Goal: Information Seeking & Learning: Check status

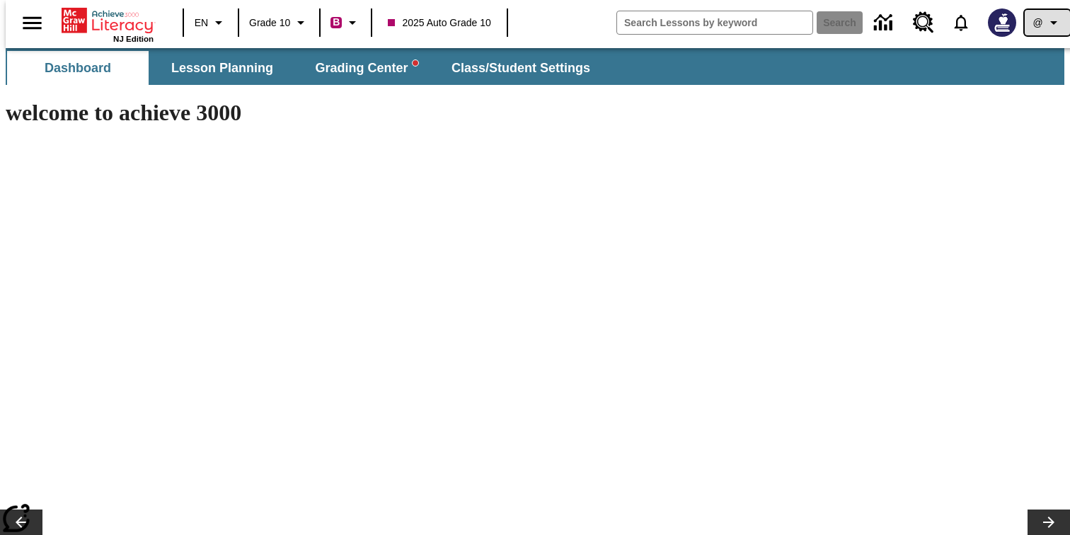
click at [1047, 18] on icon "Profile/Settings" at bounding box center [1053, 22] width 17 height 17
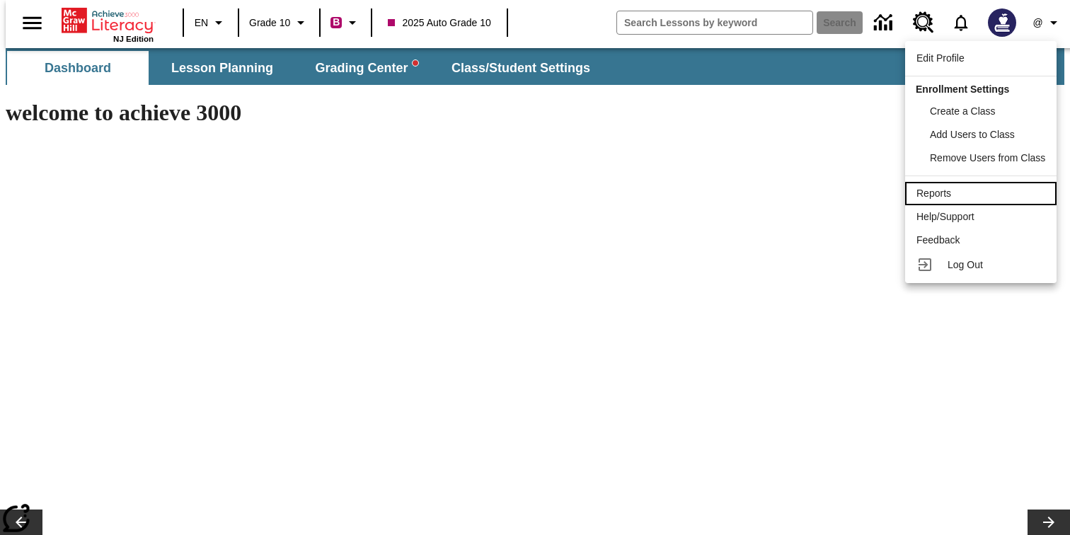
click at [965, 199] on div "Reports" at bounding box center [980, 193] width 129 height 15
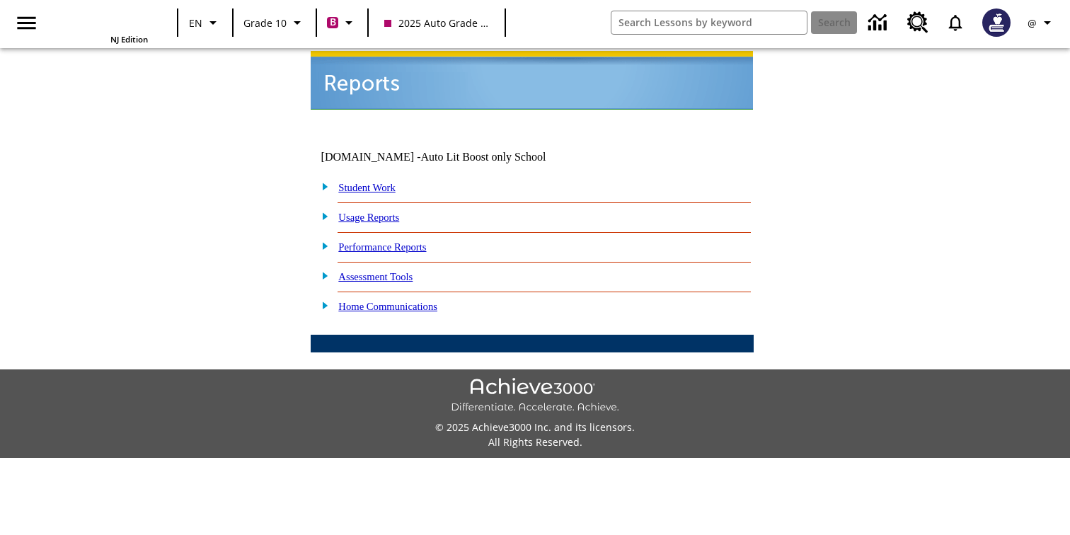
click at [393, 271] on link "Assessment Tools" at bounding box center [375, 276] width 74 height 11
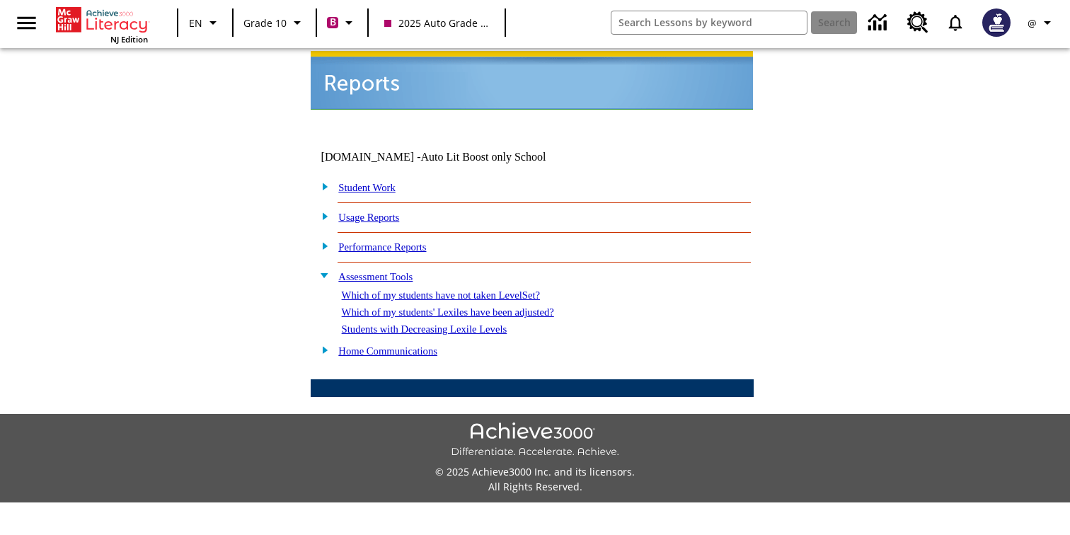
click at [393, 271] on link "Assessment Tools" at bounding box center [375, 276] width 74 height 11
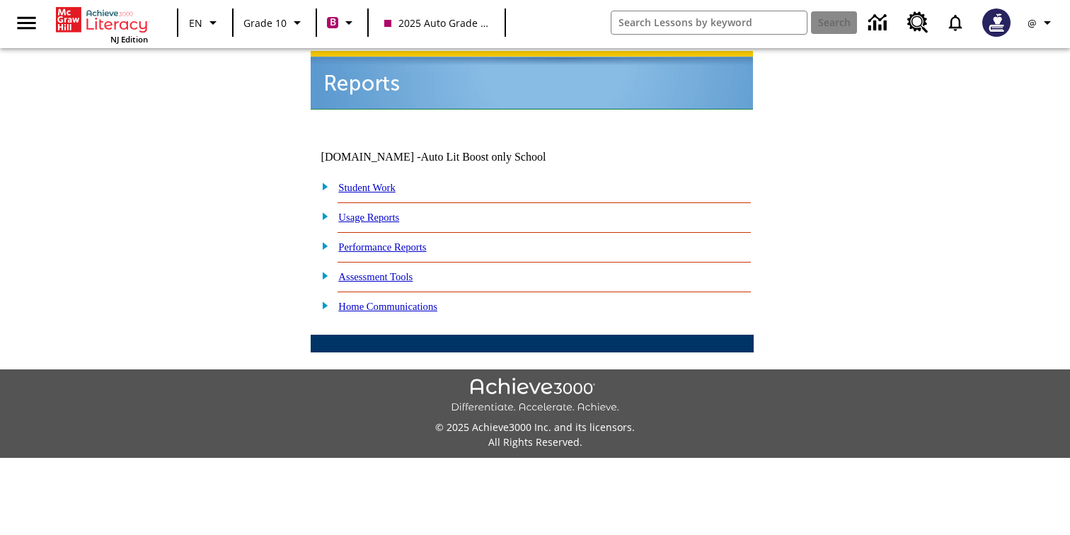
click at [404, 241] on link "Performance Reports" at bounding box center [382, 246] width 88 height 11
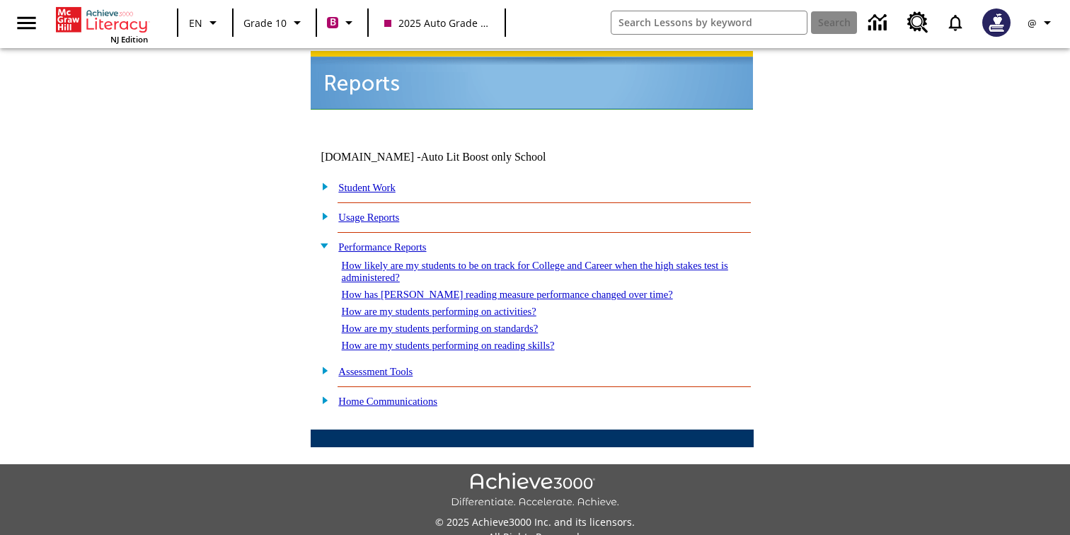
click at [498, 323] on link "How are my students performing on standards?" at bounding box center [440, 328] width 197 height 11
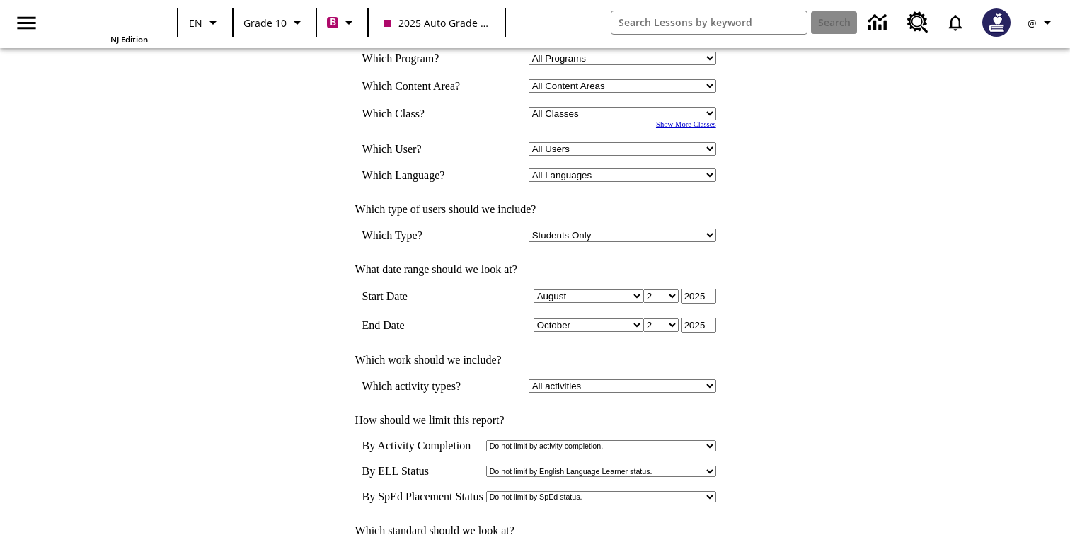
scroll to position [384, 0]
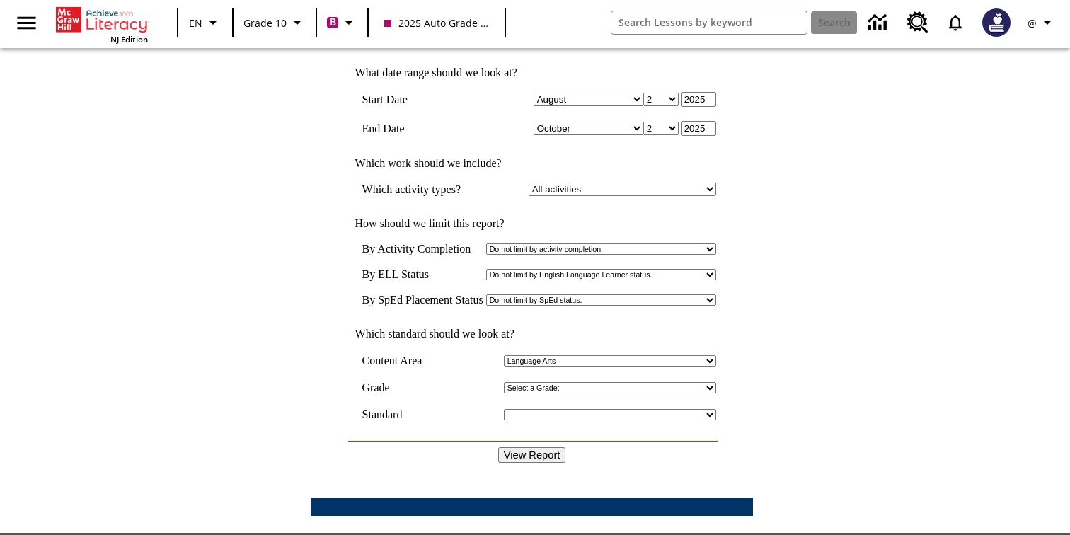
click at [551, 447] on input "View Report" at bounding box center [532, 455] width 68 height 16
click at [543, 382] on select "Select a Grade: 4th Grade 7th Grade 11th Grade 12th Grade" at bounding box center [610, 387] width 212 height 11
select select "4"
click at [504, 382] on select "Select a Grade: 4th Grade 7th Grade 11th Grade 12th Grade" at bounding box center [610, 387] width 212 height 11
click at [524, 447] on input "View Report" at bounding box center [532, 455] width 68 height 16
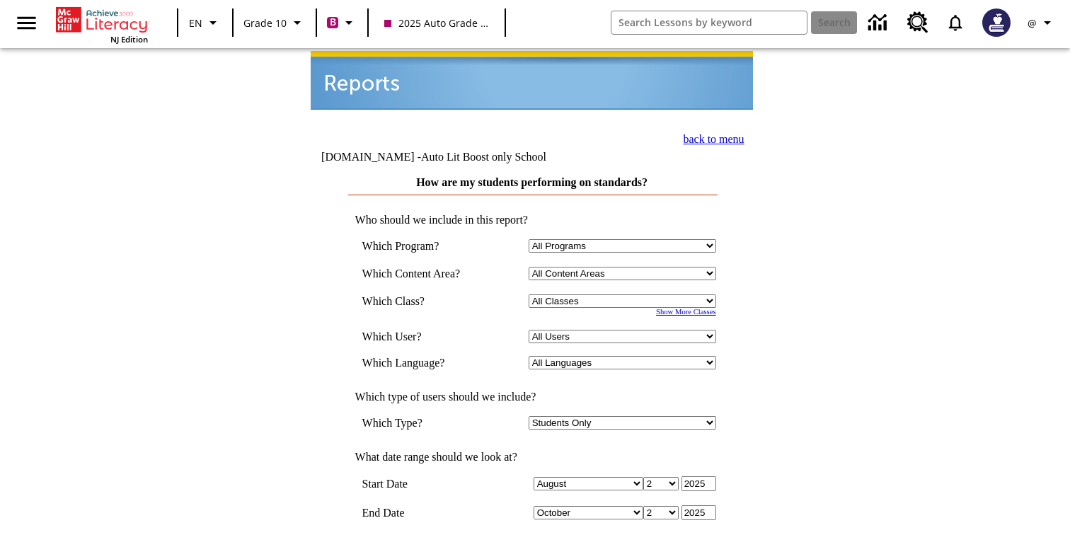
scroll to position [384, 0]
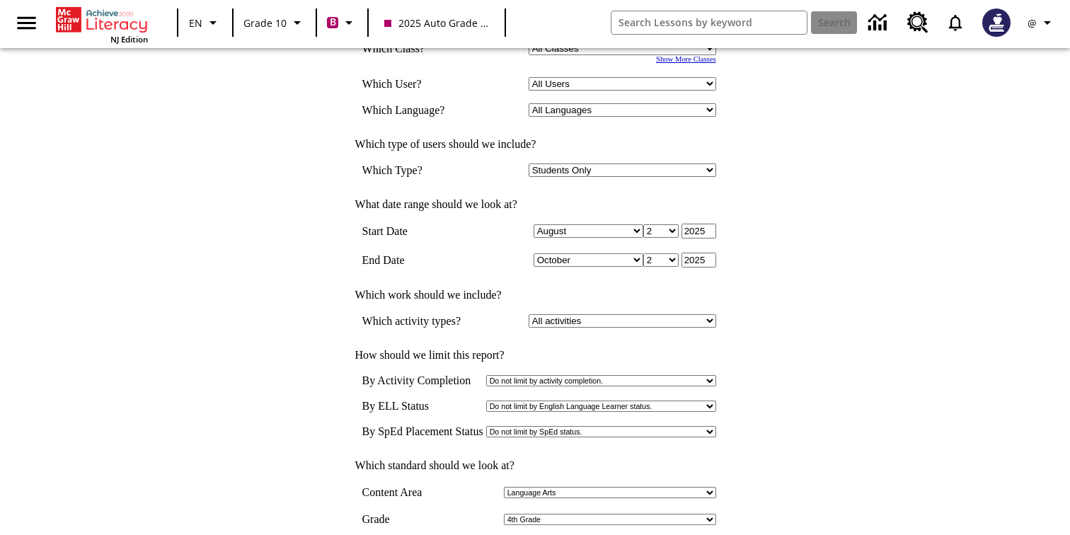
scroll to position [384, 0]
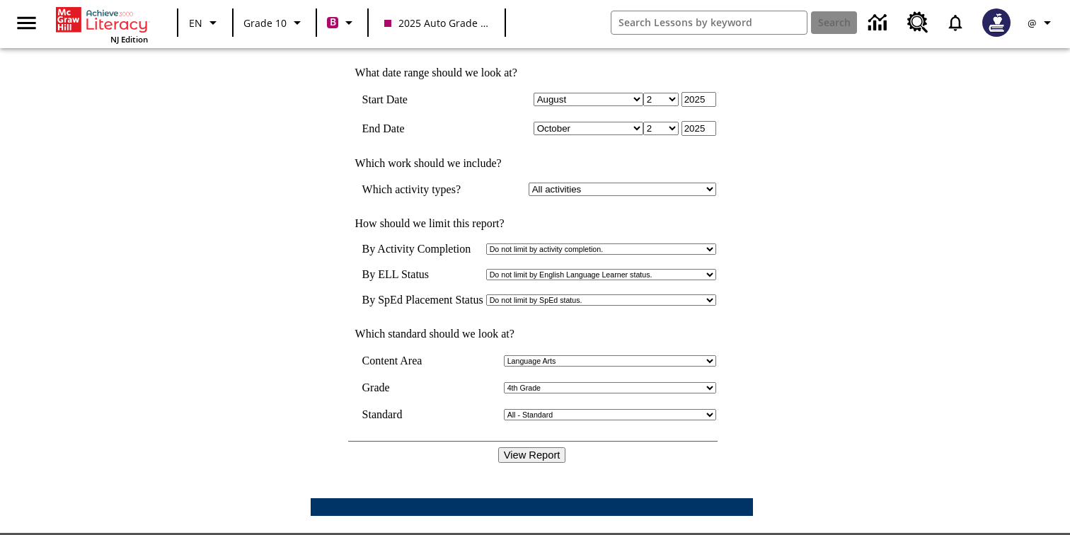
click at [598, 394] on td at bounding box center [532, 401] width 368 height 14
click at [613, 382] on select "Select a Grade: 4th Grade 7th Grade 11th Grade 12th Grade" at bounding box center [610, 387] width 212 height 11
